Goal: Task Accomplishment & Management: Manage account settings

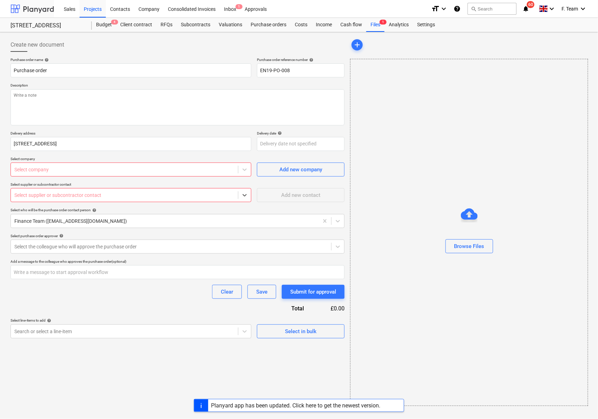
click at [34, 7] on div at bounding box center [32, 9] width 43 height 18
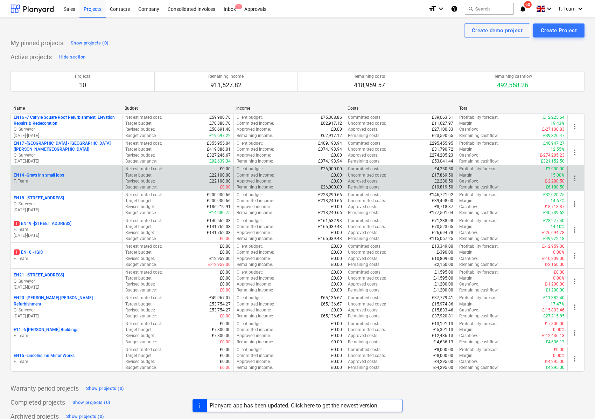
click at [44, 174] on p "EN14 - Grays inn small jobs" at bounding box center [39, 175] width 50 height 6
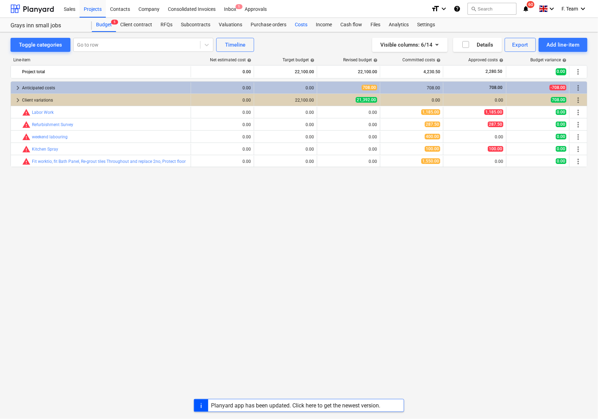
click at [297, 26] on div "Costs" at bounding box center [300, 25] width 21 height 14
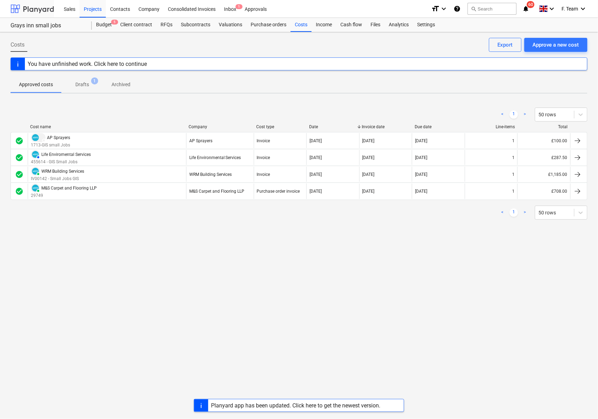
click at [28, 8] on div at bounding box center [32, 9] width 43 height 18
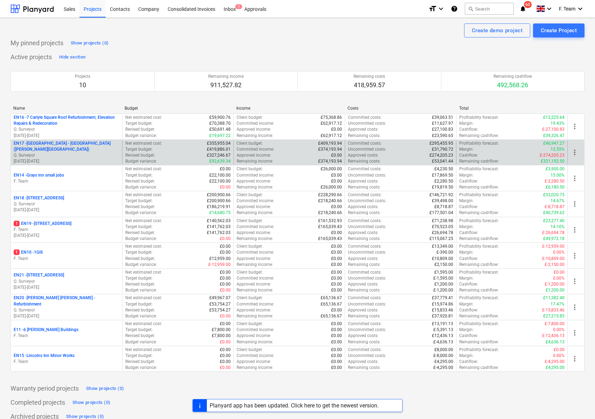
click at [52, 151] on p "EN17 - [GEOGRAPHIC_DATA] - [GEOGRAPHIC_DATA] ([PERSON_NAME][GEOGRAPHIC_DATA] an…" at bounding box center [67, 146] width 106 height 12
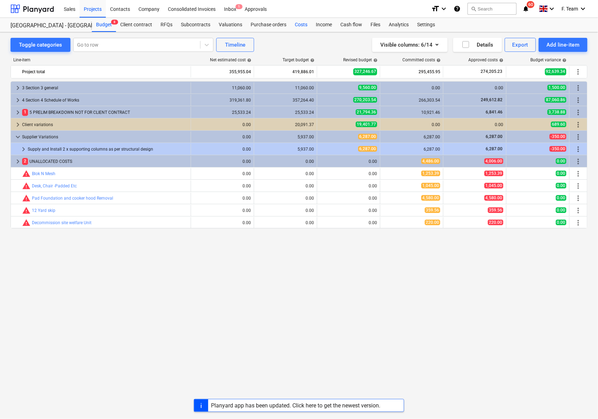
click at [301, 27] on div "Costs" at bounding box center [300, 25] width 21 height 14
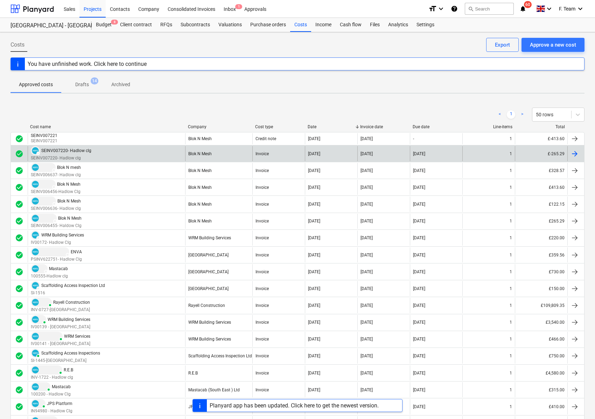
click at [574, 156] on div at bounding box center [575, 154] width 8 height 8
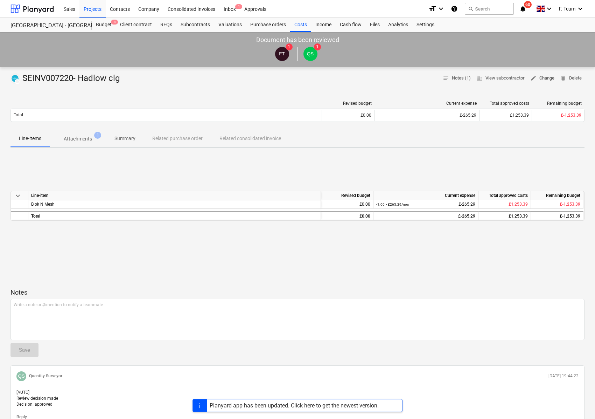
click at [547, 76] on span "edit Change" at bounding box center [543, 78] width 24 height 8
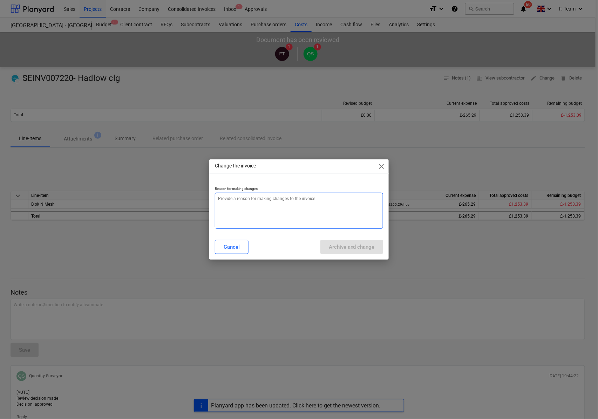
click at [237, 207] on textarea at bounding box center [299, 211] width 168 height 36
type textarea "x"
type textarea "C"
type textarea "x"
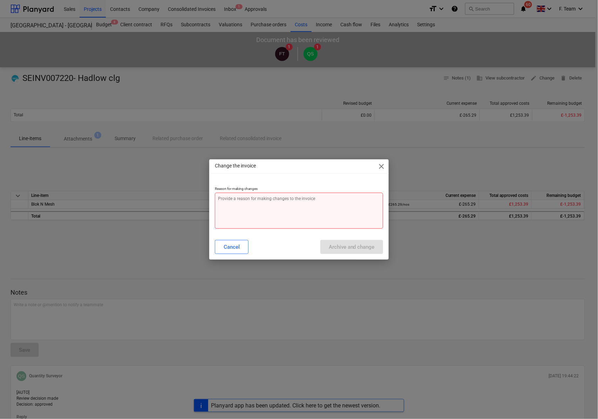
type textarea "x"
type textarea "u"
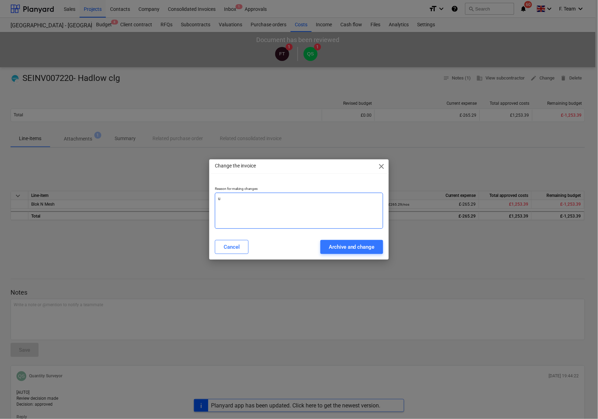
type textarea "x"
type textarea "up"
type textarea "x"
type textarea "upd"
type textarea "x"
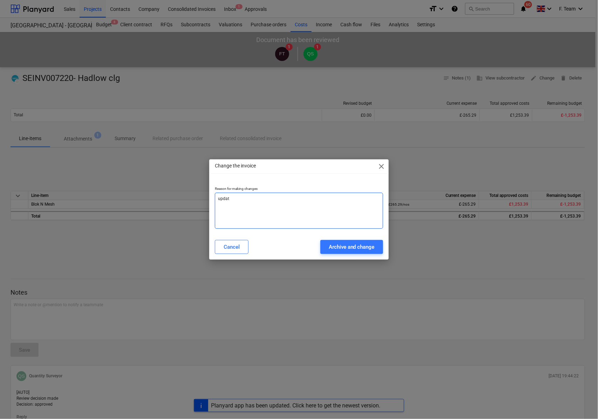
type textarea "updati"
type textarea "x"
type textarea "updatin"
type textarea "x"
type textarea "updating"
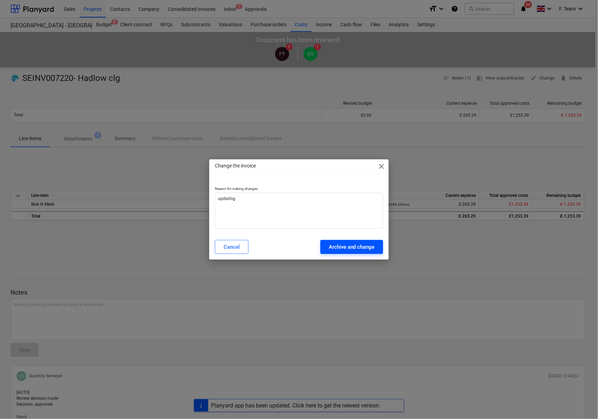
click at [336, 252] on button "Archive and change" at bounding box center [351, 247] width 63 height 14
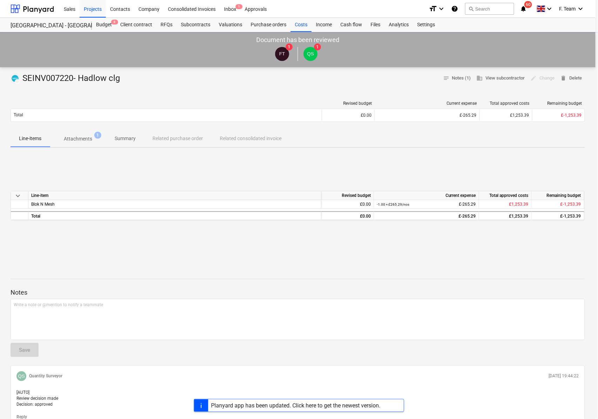
type textarea "x"
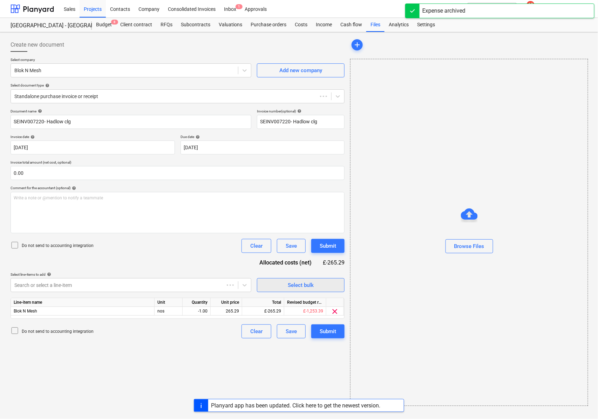
type input "SEINV007220- Hadlow clg"
type input "[DATE]"
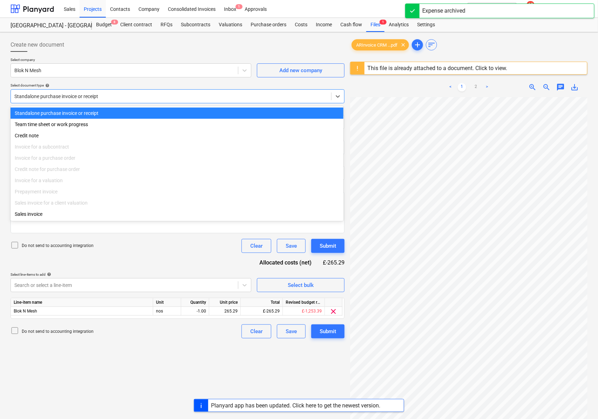
click at [90, 96] on div at bounding box center [170, 96] width 313 height 7
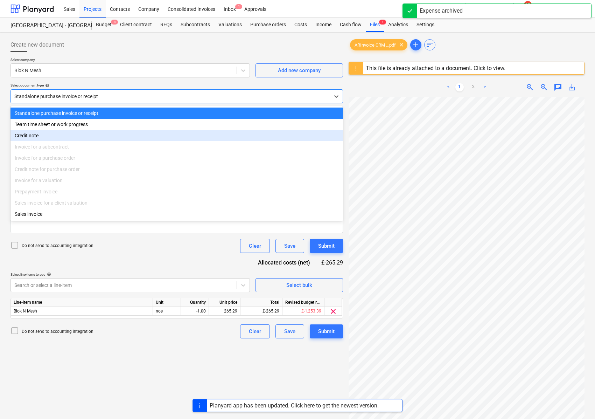
click at [49, 134] on div "Credit note" at bounding box center [177, 135] width 333 height 11
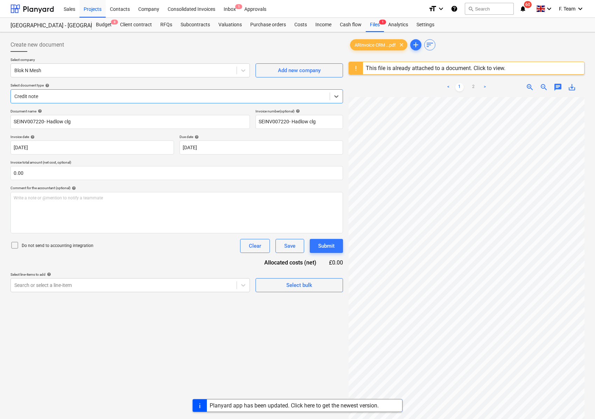
click at [132, 335] on div "Create new document Select company Blok N Mesh Add new company Select document …" at bounding box center [177, 267] width 338 height 464
drag, startPoint x: 76, startPoint y: 117, endPoint x: 5, endPoint y: 111, distance: 71.7
click at [5, 111] on div "Create new document Select company Blok N Mesh Add new company Select document …" at bounding box center [297, 267] width 595 height 470
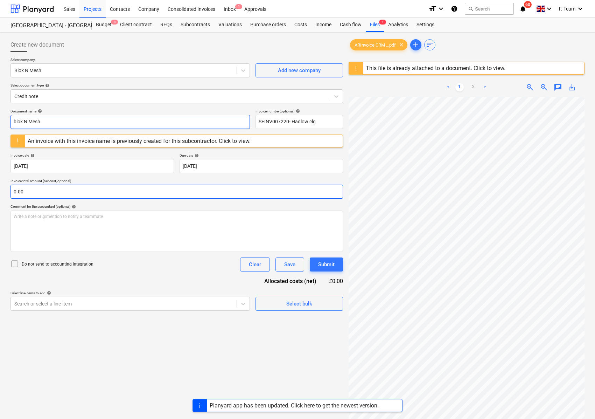
type input "blok N Mesh"
drag, startPoint x: 30, startPoint y: 190, endPoint x: 4, endPoint y: 191, distance: 26.3
click at [4, 191] on div "Create new document Select company Blok N Mesh Add new company Select document …" at bounding box center [297, 267] width 595 height 470
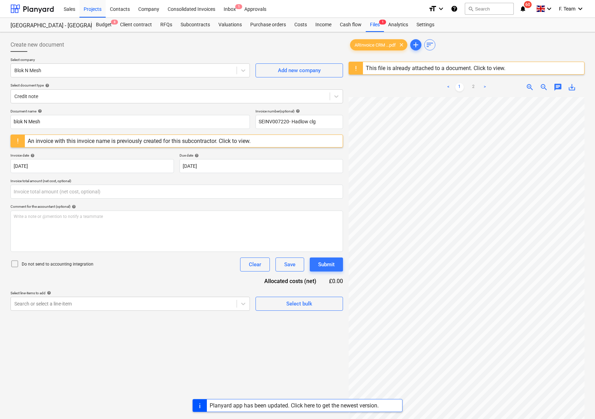
type input "0.00"
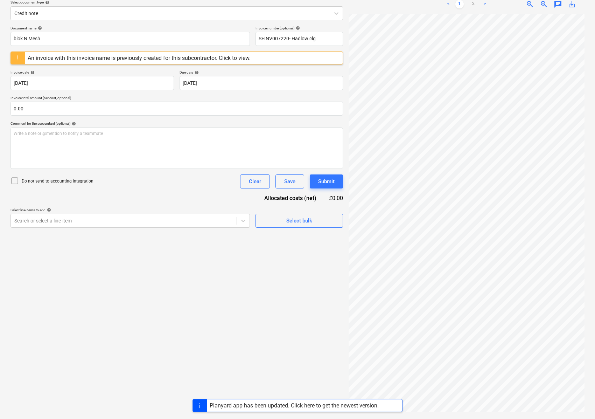
scroll to position [102, 196]
click at [488, 6] on link ">" at bounding box center [485, 4] width 8 height 8
click at [77, 217] on div at bounding box center [123, 220] width 219 height 7
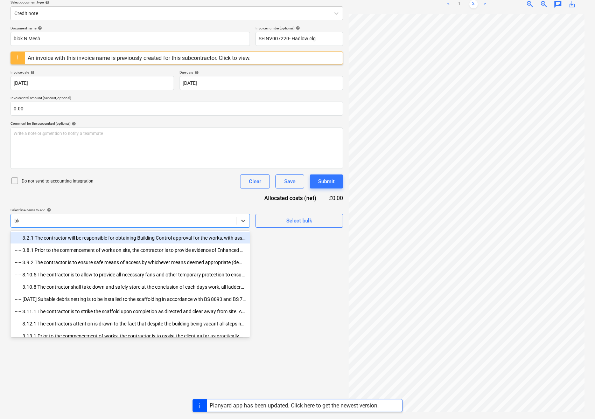
type input "blok"
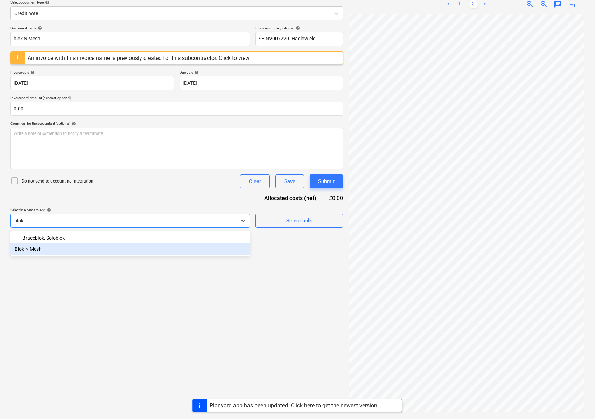
click at [76, 250] on div "Blok N Mesh" at bounding box center [131, 248] width 240 height 11
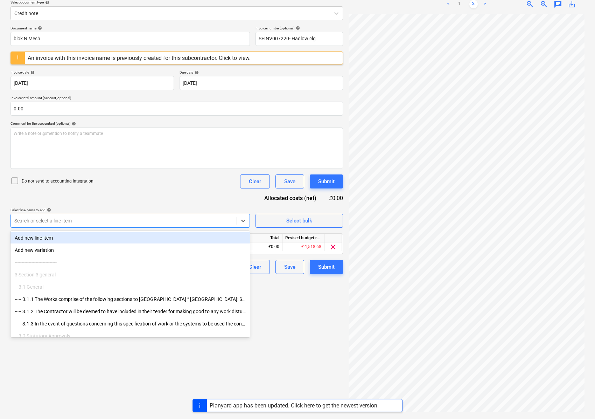
click at [133, 186] on div "Do not send to accounting integration Clear Save Submit" at bounding box center [177, 181] width 333 height 14
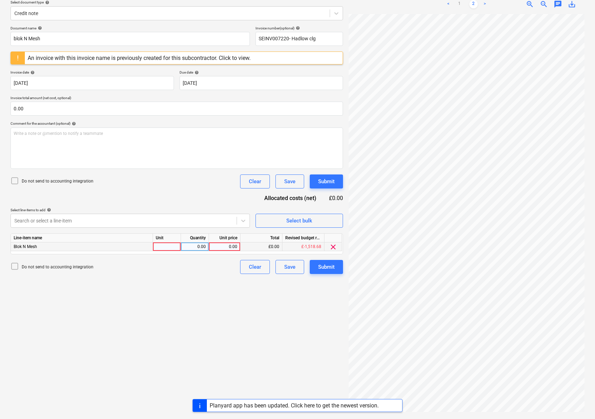
click at [165, 247] on div at bounding box center [167, 246] width 28 height 9
type input "n"
type input "Nos"
type input "-1"
type input "265.29"
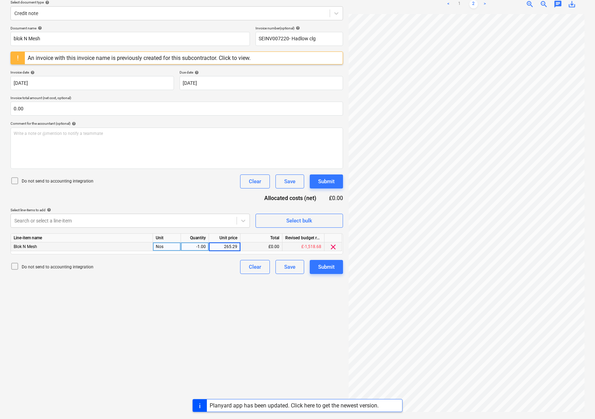
click at [142, 363] on div "Create new document Select company Blok N Mesh Add new company Select document …" at bounding box center [177, 184] width 338 height 464
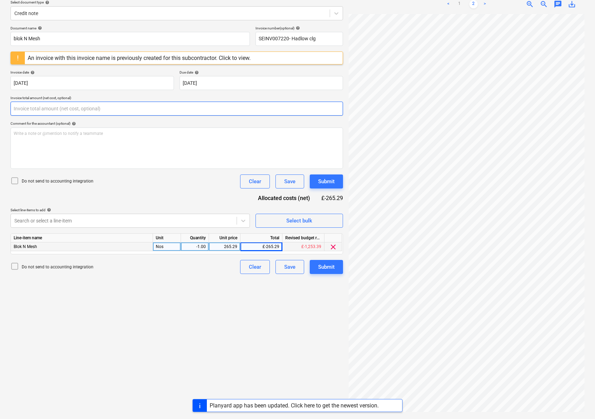
drag, startPoint x: 37, startPoint y: 107, endPoint x: -7, endPoint y: 105, distance: 43.5
click at [0, 105] on html "Sales Projects Contacts Company Consolidated Invoices Inbox 1 Approvals format_…" at bounding box center [297, 126] width 595 height 419
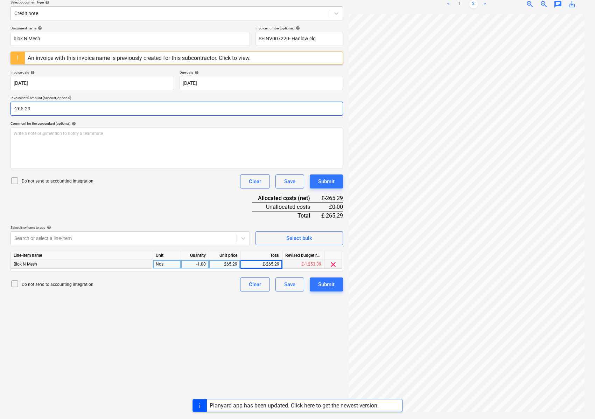
type input "-265.29"
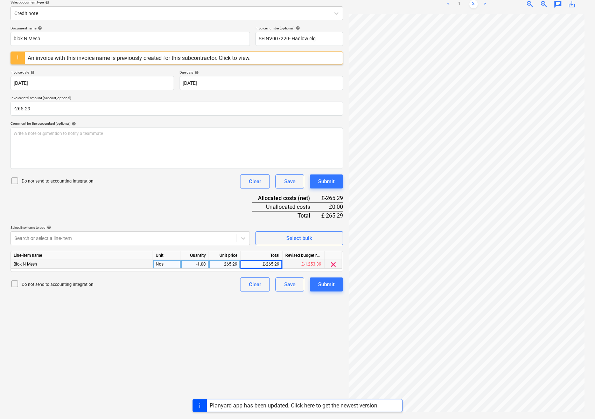
click at [151, 337] on div "Create new document Select company Blok N Mesh Add new company Select document …" at bounding box center [177, 184] width 338 height 464
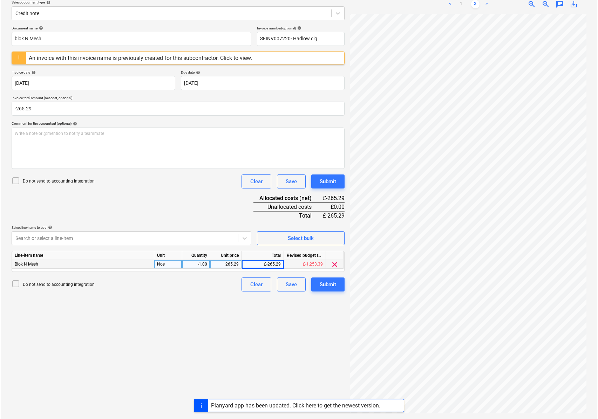
scroll to position [37, 0]
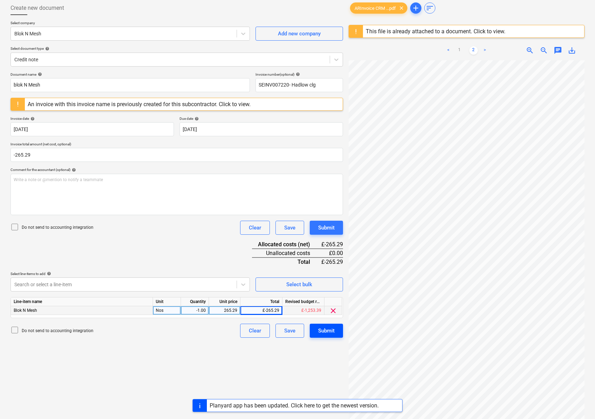
click at [328, 330] on div "Submit" at bounding box center [326, 330] width 16 height 9
